Goal: Information Seeking & Learning: Learn about a topic

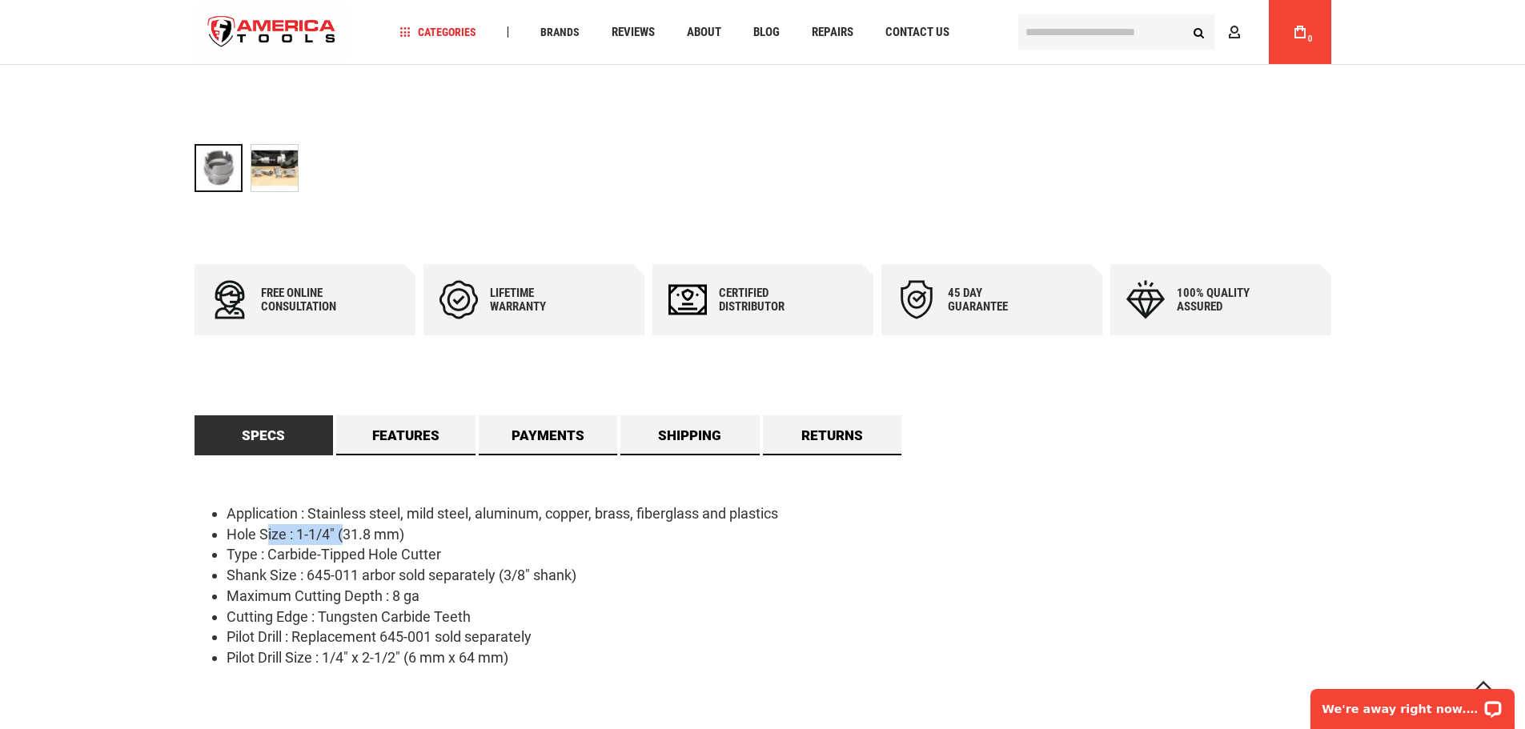
drag, startPoint x: 267, startPoint y: 532, endPoint x: 346, endPoint y: 539, distance: 78.8
click at [346, 539] on li "Hole Size : 1-1/4" (31.8 mm)" at bounding box center [779, 534] width 1105 height 21
click at [348, 540] on li "Hole Size : 1-1/4" (31.8 mm)" at bounding box center [779, 534] width 1105 height 21
click at [395, 607] on li "Cutting Edge : Tungsten Carbide Teeth" at bounding box center [779, 617] width 1105 height 21
click at [441, 437] on link "Features" at bounding box center [405, 436] width 139 height 40
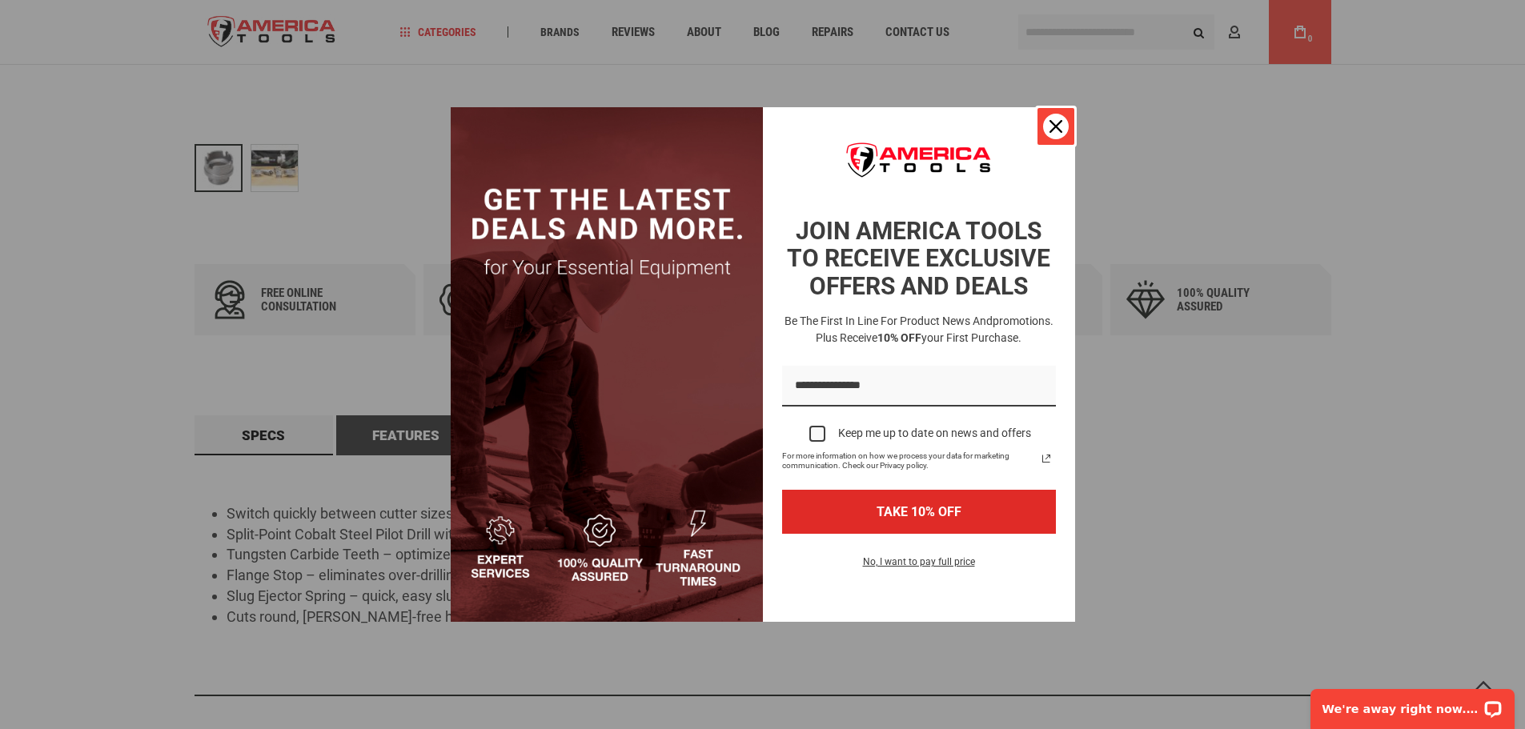
click at [1060, 122] on icon "close icon" at bounding box center [1056, 126] width 13 height 13
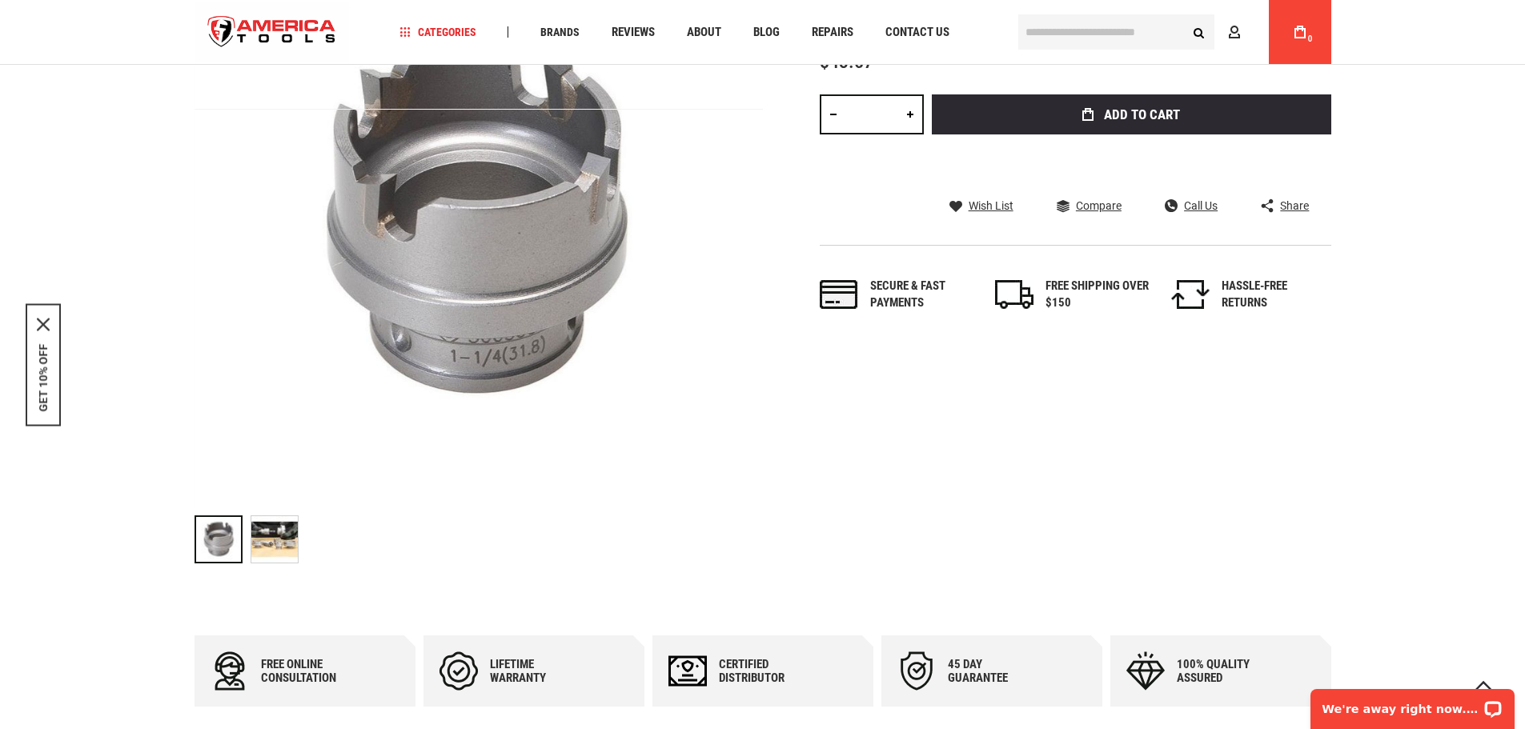
scroll to position [175, 0]
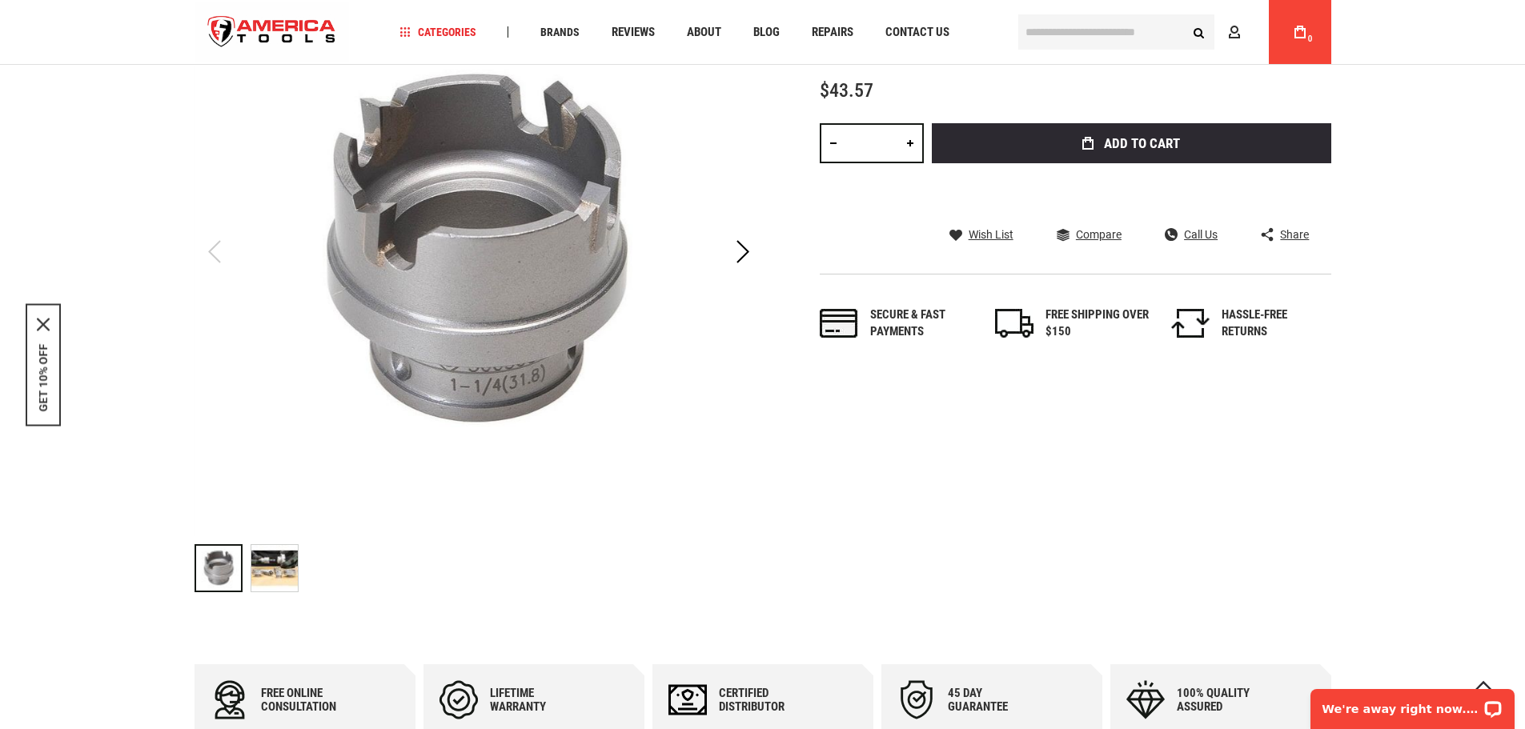
click at [267, 566] on img at bounding box center [274, 568] width 46 height 46
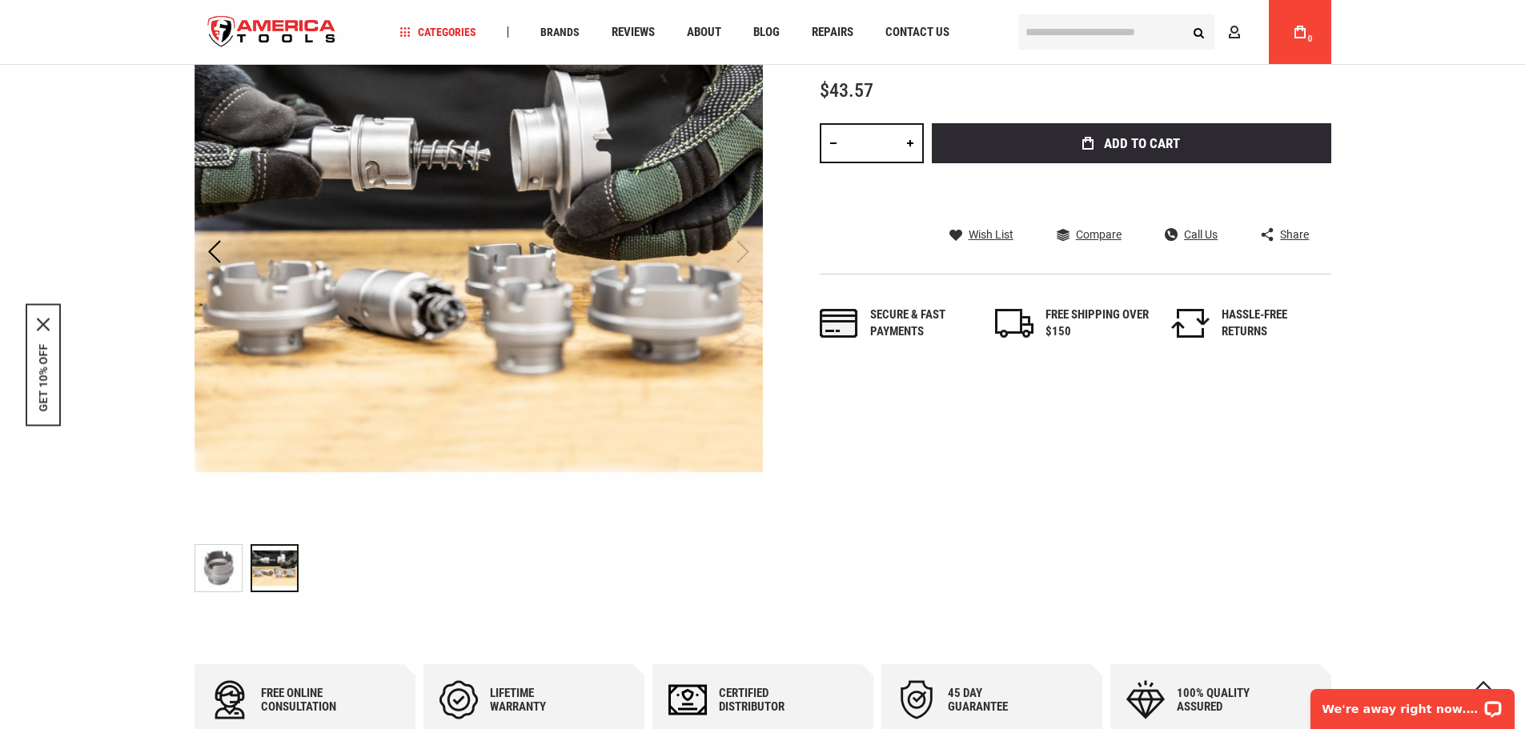
click at [217, 560] on img at bounding box center [218, 568] width 46 height 46
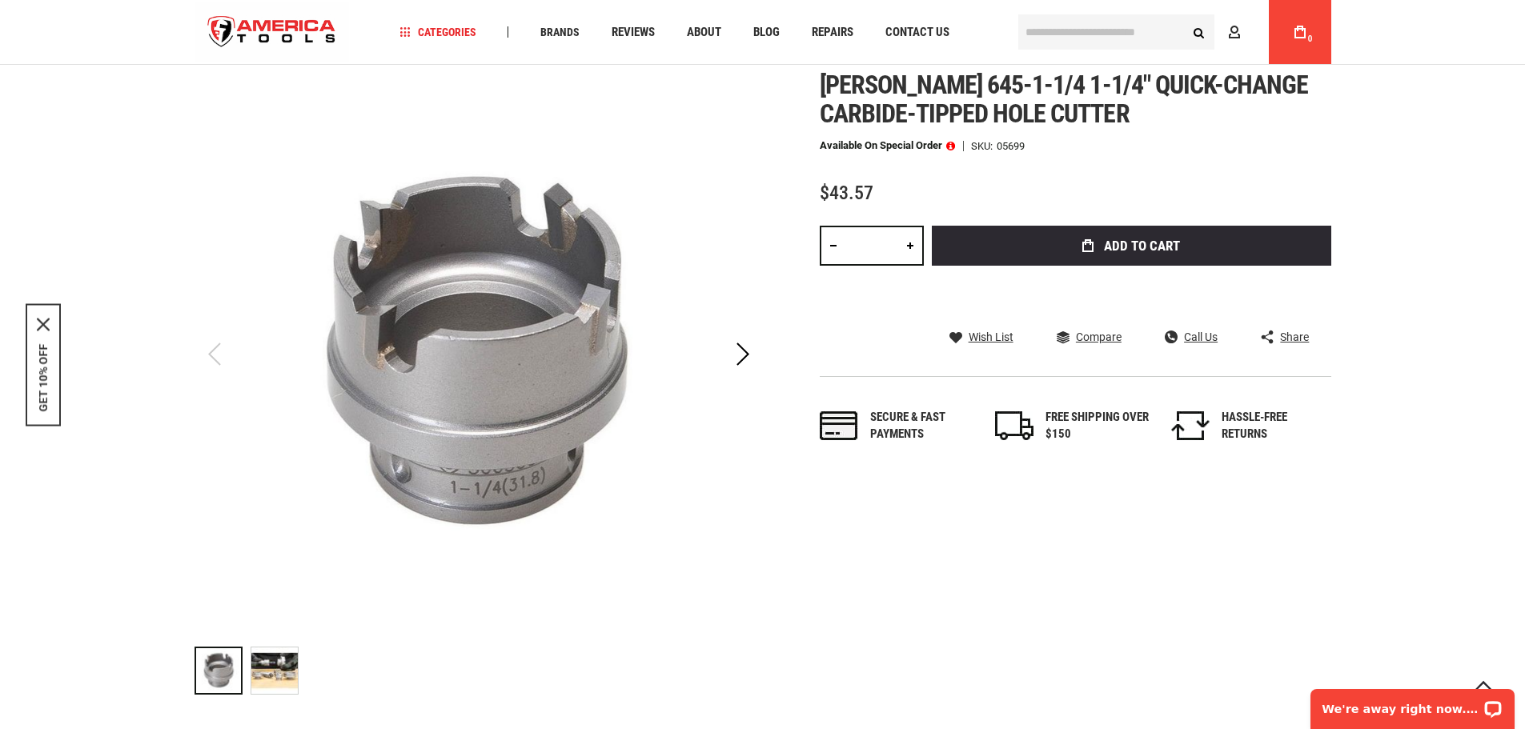
scroll to position [160, 0]
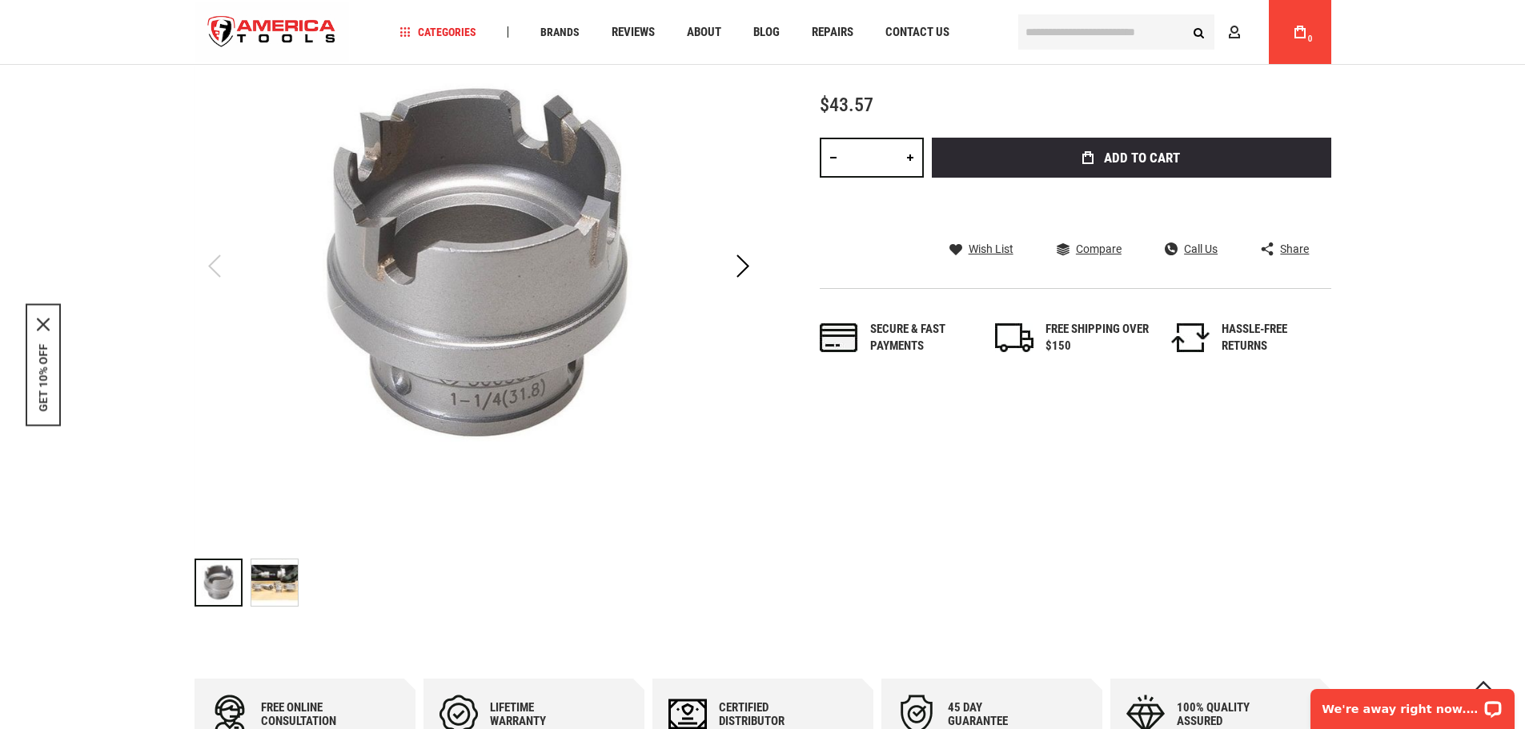
click at [276, 581] on img at bounding box center [274, 583] width 46 height 46
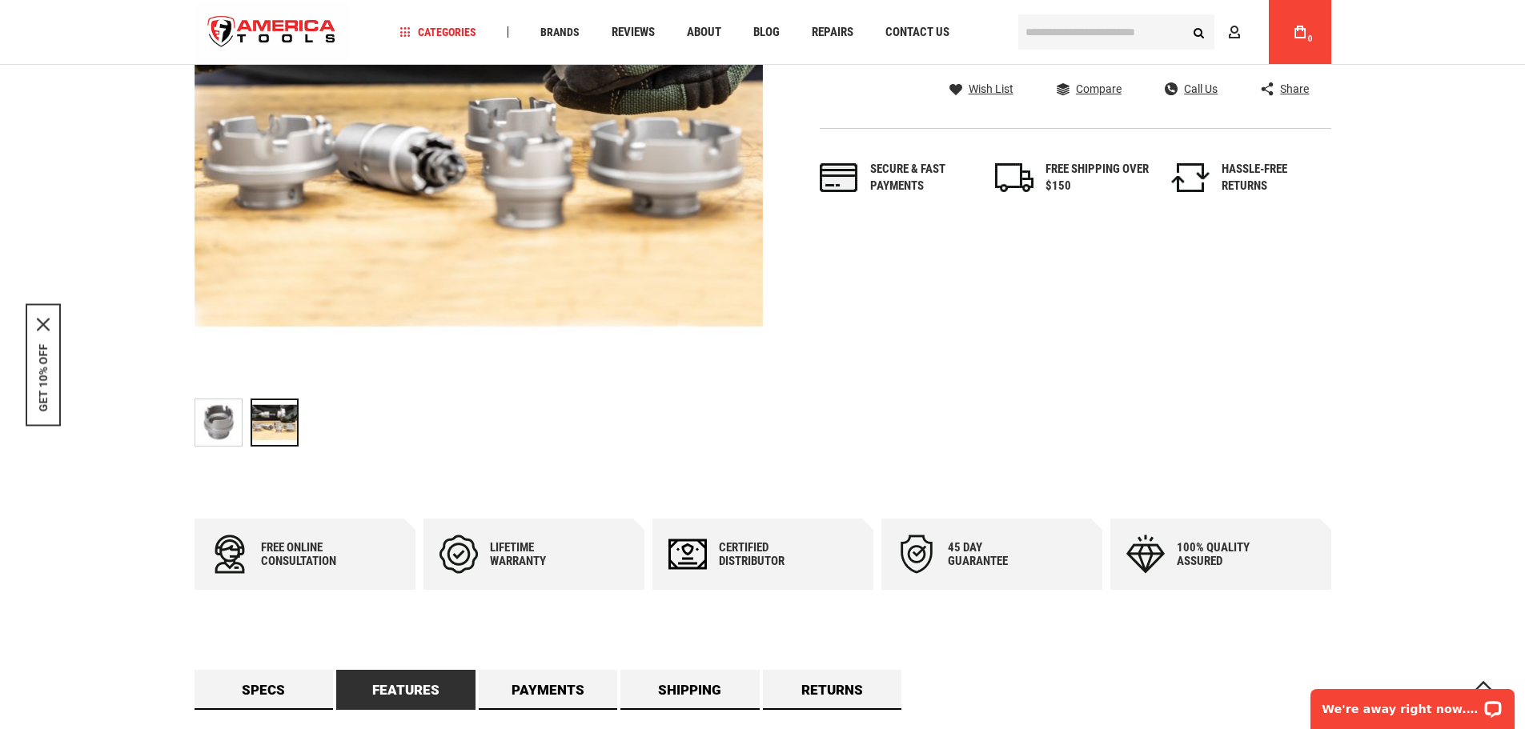
scroll to position [480, 0]
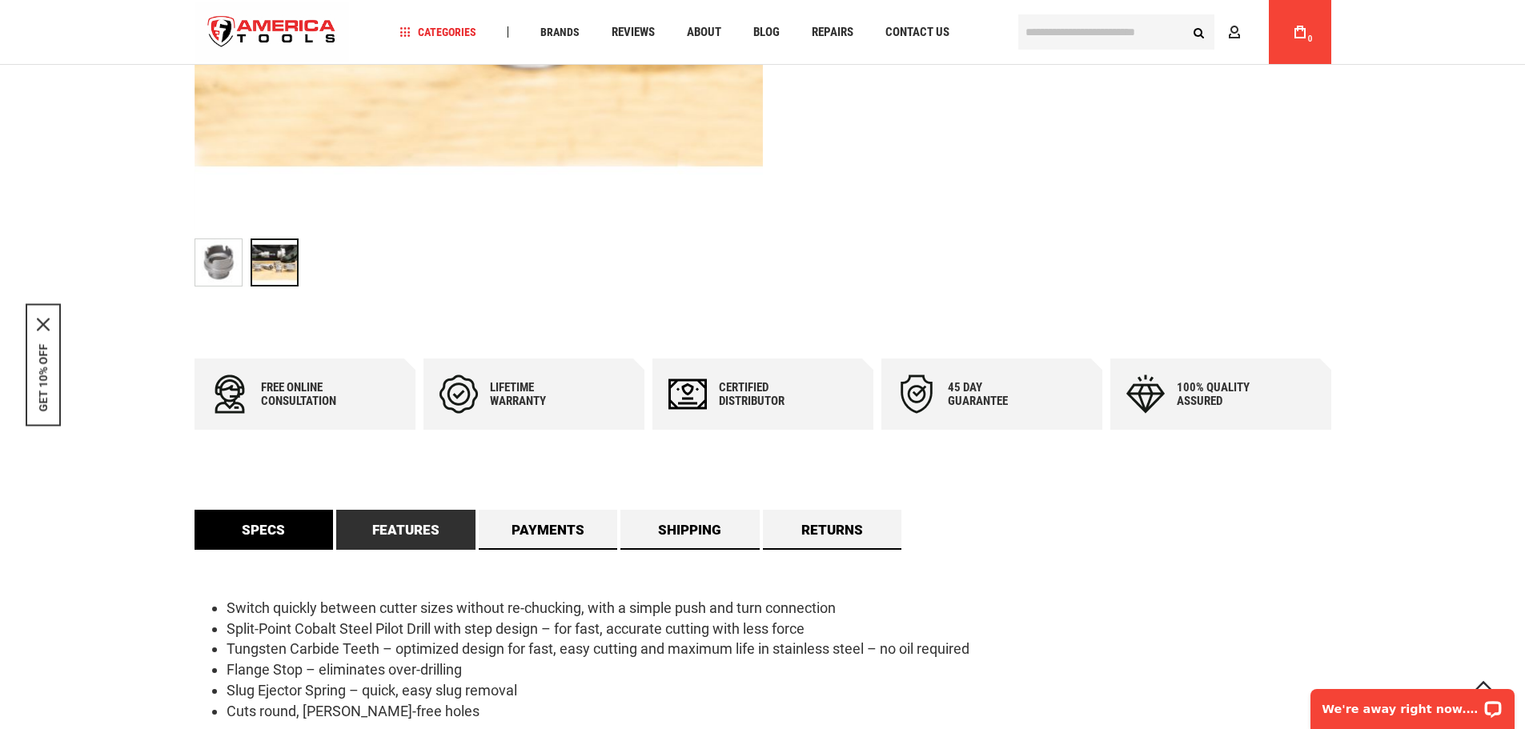
click at [285, 525] on link "Specs" at bounding box center [264, 530] width 139 height 40
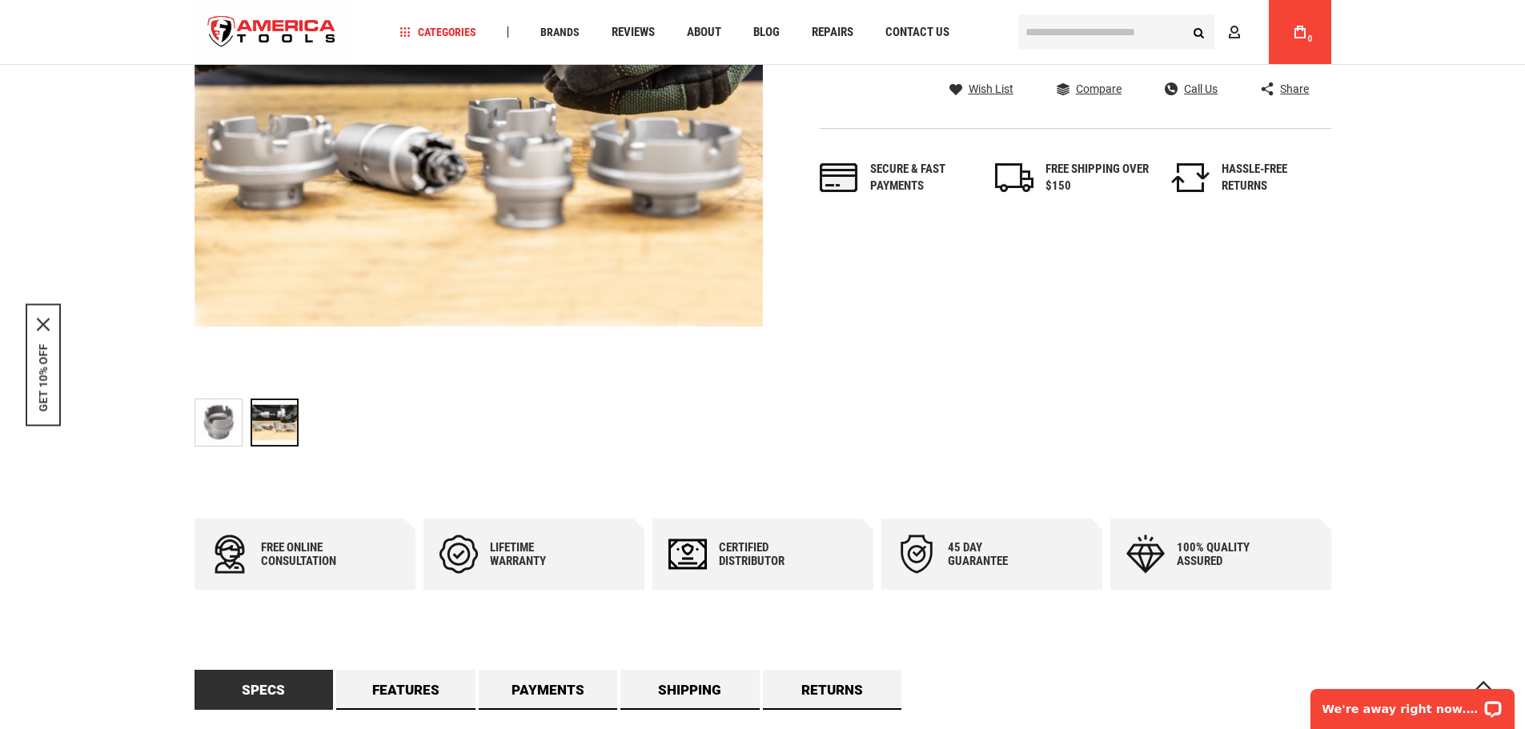
scroll to position [0, 0]
